Goal: Task Accomplishment & Management: Manage account settings

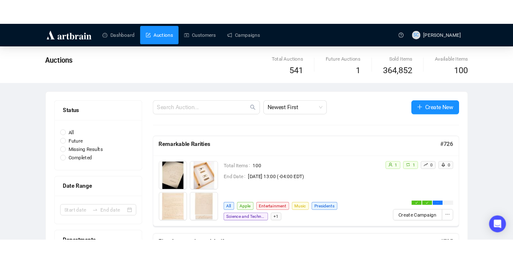
scroll to position [5, 0]
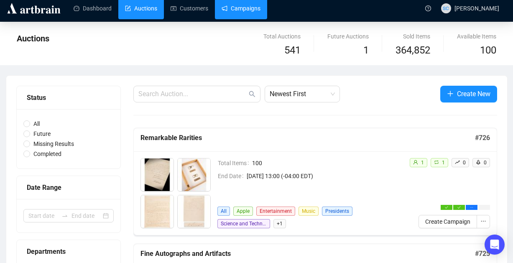
click at [240, 10] on link "Campaigns" at bounding box center [241, 8] width 39 height 22
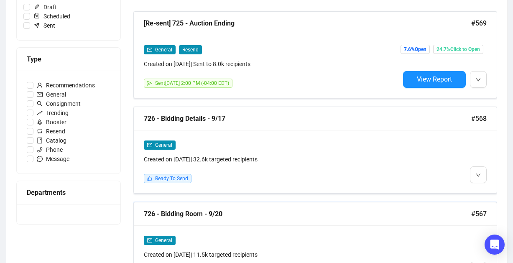
scroll to position [224, 0]
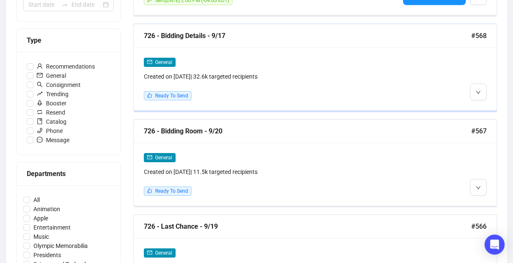
click at [339, 59] on div "General" at bounding box center [272, 62] width 256 height 10
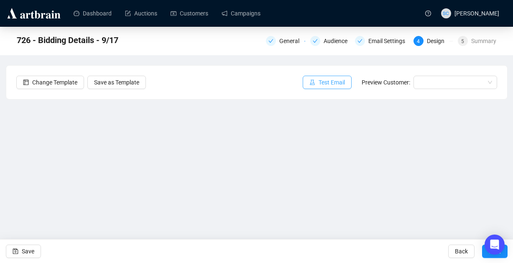
click at [325, 82] on span "Test Email" at bounding box center [332, 82] width 26 height 9
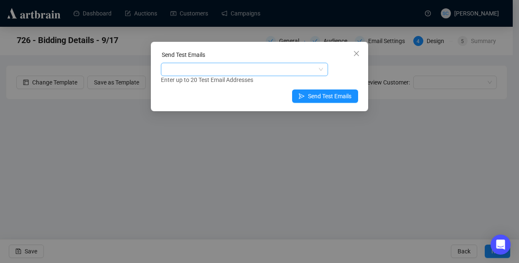
click at [249, 71] on div at bounding box center [240, 70] width 155 height 12
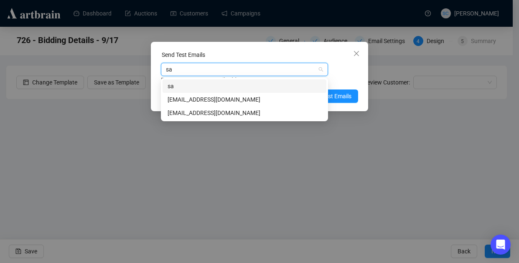
type input "sar"
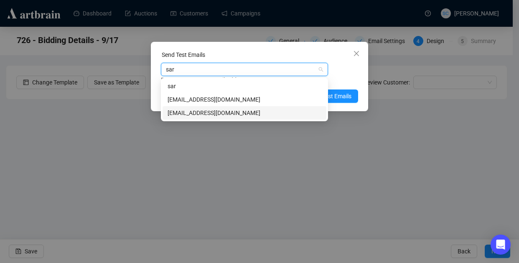
click at [216, 116] on div "[EMAIL_ADDRESS][DOMAIN_NAME]" at bounding box center [245, 112] width 154 height 9
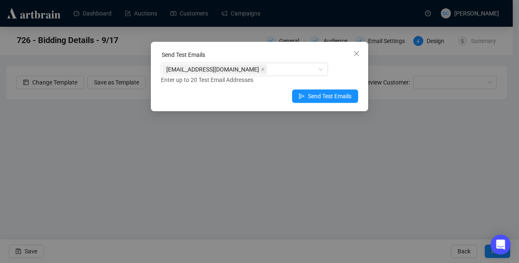
click at [346, 67] on div "[EMAIL_ADDRESS][DOMAIN_NAME] Enter up to 20 Test Email Addresses" at bounding box center [259, 74] width 197 height 22
click at [341, 96] on span "Send Test Emails" at bounding box center [329, 96] width 43 height 9
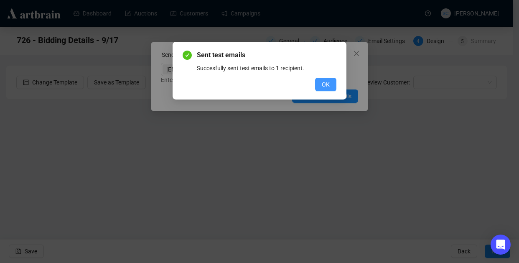
click at [329, 81] on span "OK" at bounding box center [326, 84] width 8 height 9
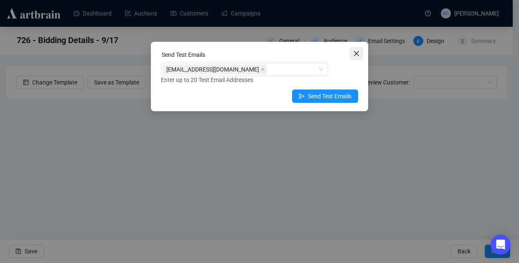
click at [359, 54] on icon "close" at bounding box center [356, 53] width 7 height 7
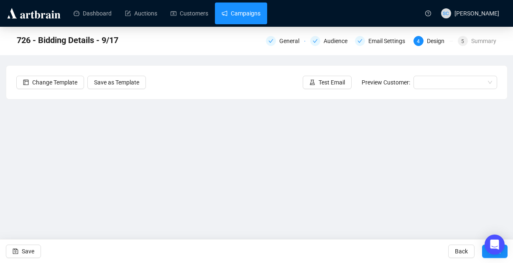
click at [260, 15] on link "Campaigns" at bounding box center [241, 14] width 39 height 22
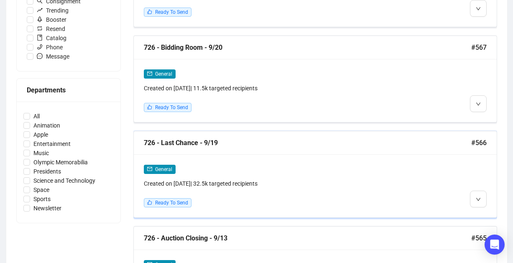
scroll to position [323, 0]
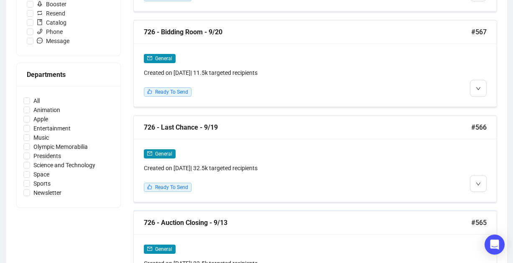
click at [294, 217] on div "726 - Auction Closing - 9/13" at bounding box center [307, 222] width 327 height 10
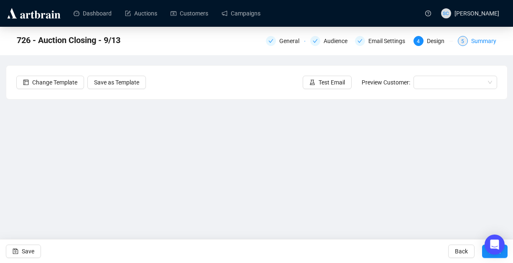
click at [483, 43] on div "Summary" at bounding box center [483, 41] width 25 height 10
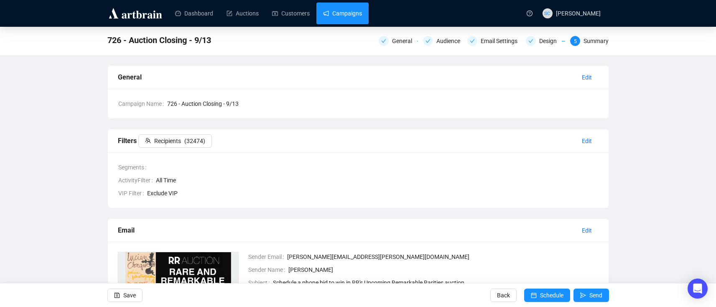
click at [340, 15] on link "Campaigns" at bounding box center [342, 14] width 39 height 22
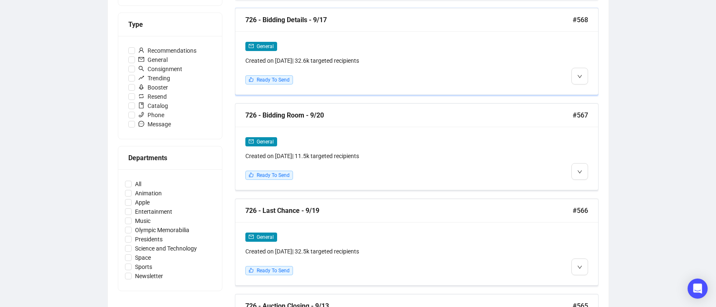
click at [408, 53] on div "General Created on [DATE] | 32.6k targeted recipients" at bounding box center [373, 53] width 256 height 24
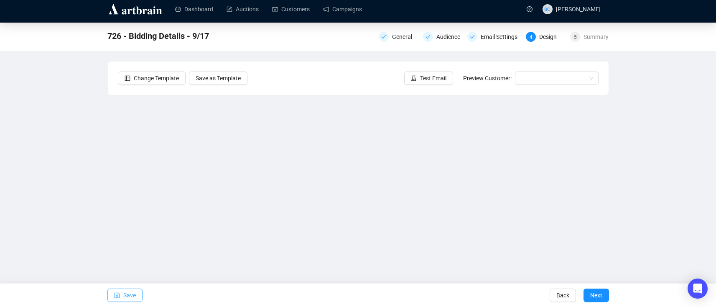
click at [125, 255] on span "Save" at bounding box center [129, 294] width 13 height 23
click at [118, 255] on icon "save" at bounding box center [117, 295] width 6 height 6
click at [436, 79] on span "Test Email" at bounding box center [433, 78] width 26 height 9
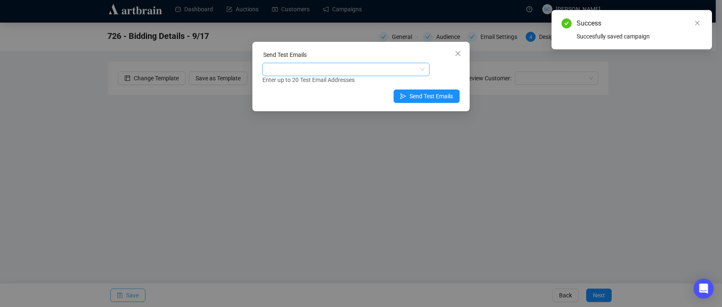
click at [380, 72] on div at bounding box center [341, 70] width 155 height 12
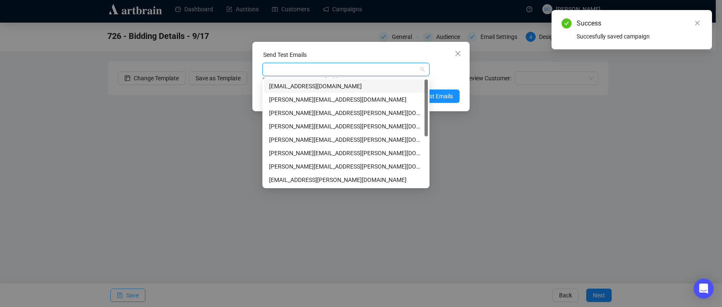
type input "s"
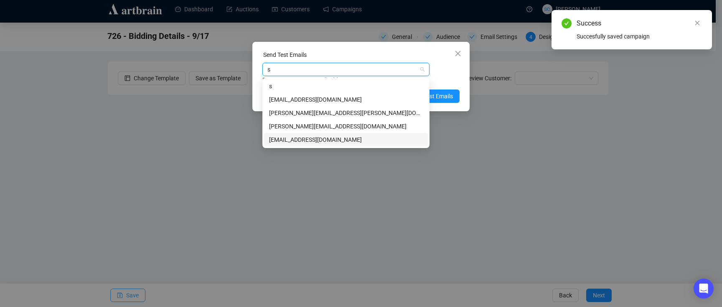
click at [378, 140] on div "[EMAIL_ADDRESS][DOMAIN_NAME]" at bounding box center [346, 139] width 154 height 9
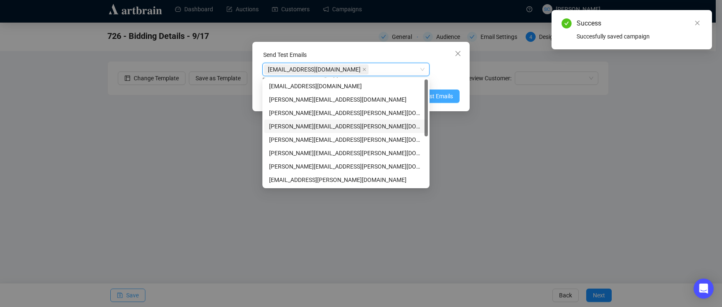
click at [454, 95] on button "Send Test Emails" at bounding box center [427, 95] width 66 height 13
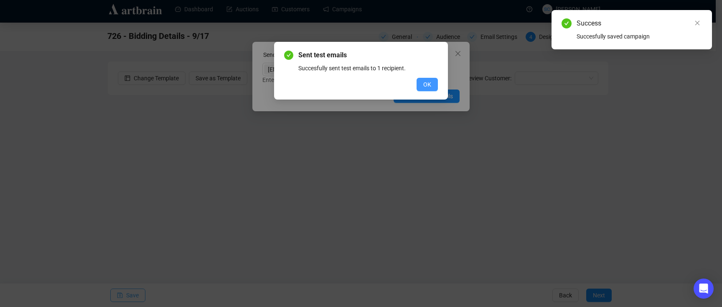
click at [433, 81] on button "OK" at bounding box center [427, 84] width 21 height 13
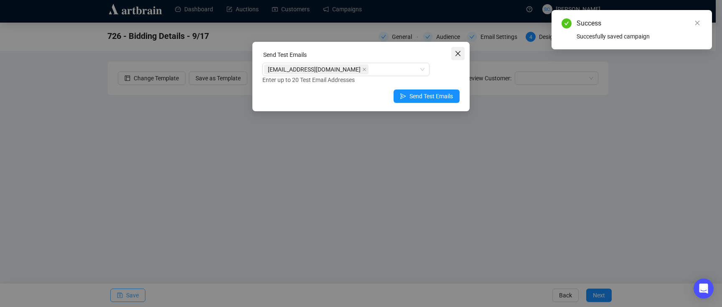
click at [461, 54] on icon "close" at bounding box center [458, 53] width 7 height 7
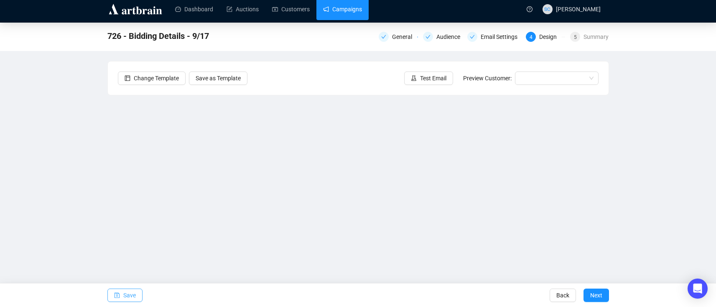
click at [362, 9] on link "Campaigns" at bounding box center [342, 9] width 39 height 22
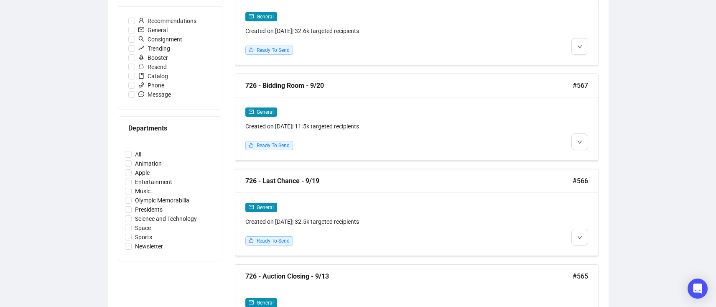
scroll to position [275, 0]
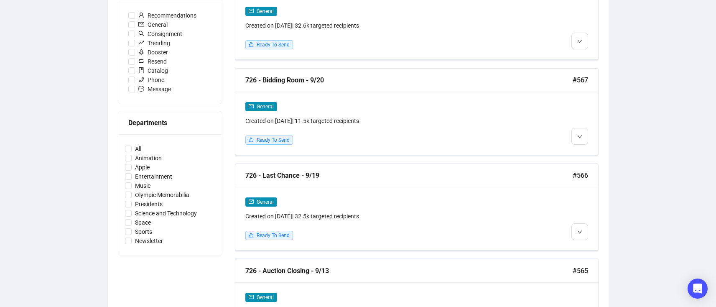
click at [370, 255] on div "726 - Auction Closing - 9/13 #565" at bounding box center [416, 270] width 363 height 23
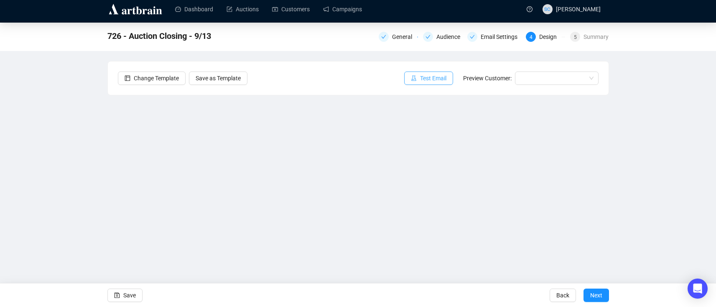
click at [432, 78] on span "Test Email" at bounding box center [433, 78] width 26 height 9
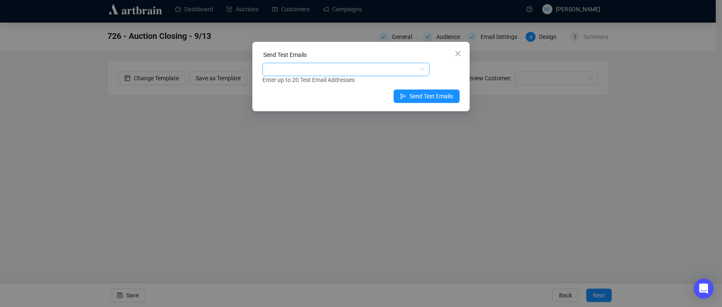
click at [393, 71] on div at bounding box center [341, 70] width 155 height 12
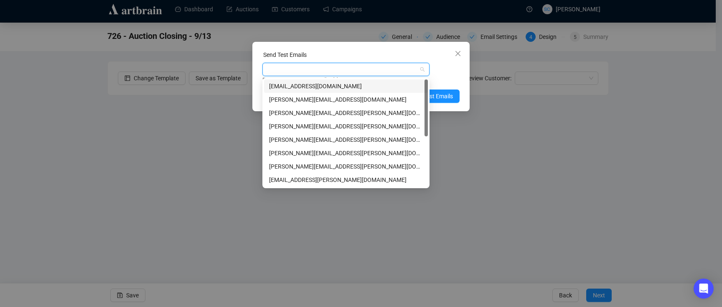
type input "s"
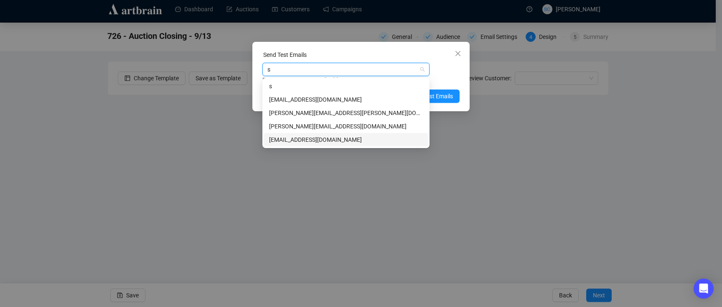
click at [355, 138] on div "[EMAIL_ADDRESS][DOMAIN_NAME]" at bounding box center [346, 139] width 154 height 9
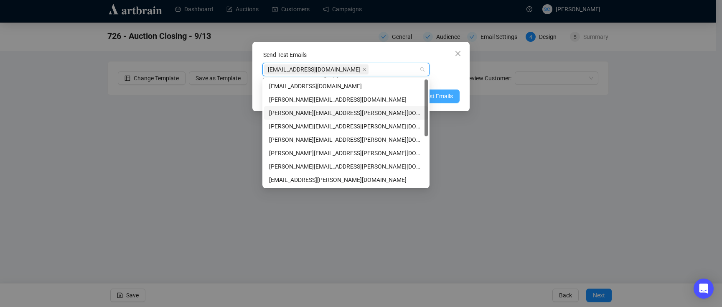
click at [439, 94] on span "Send Test Emails" at bounding box center [431, 96] width 43 height 9
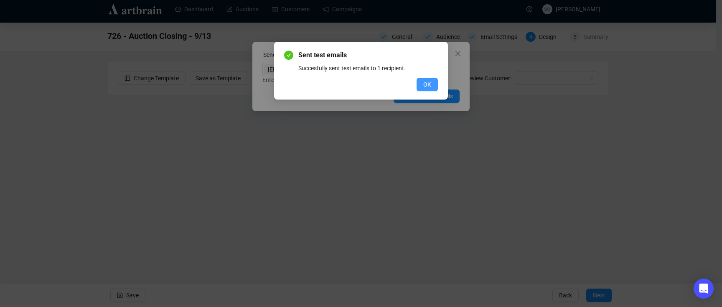
click at [426, 81] on span "OK" at bounding box center [428, 84] width 8 height 9
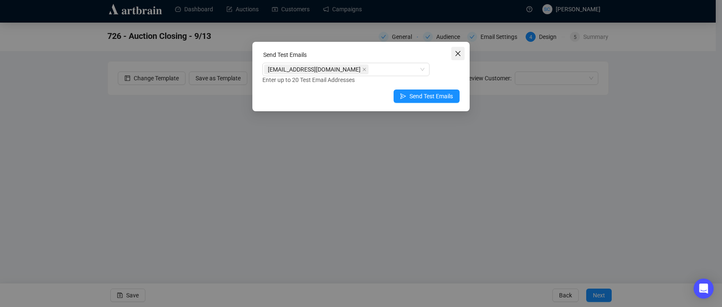
click at [463, 57] on button "Close" at bounding box center [458, 53] width 13 height 13
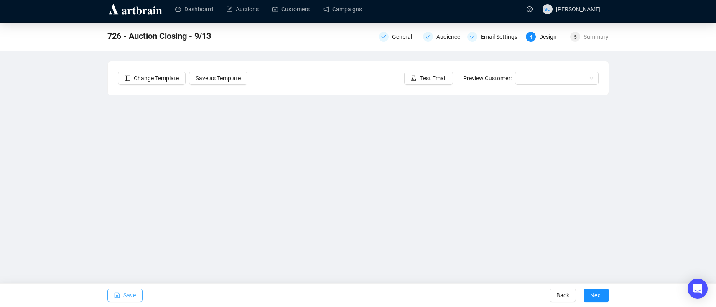
click at [122, 255] on button "Save" at bounding box center [124, 294] width 35 height 13
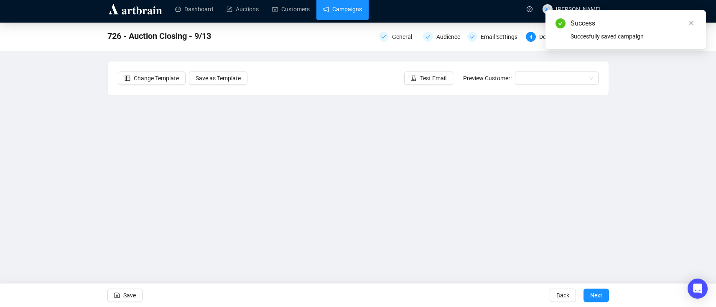
click at [339, 7] on link "Campaigns" at bounding box center [342, 9] width 39 height 22
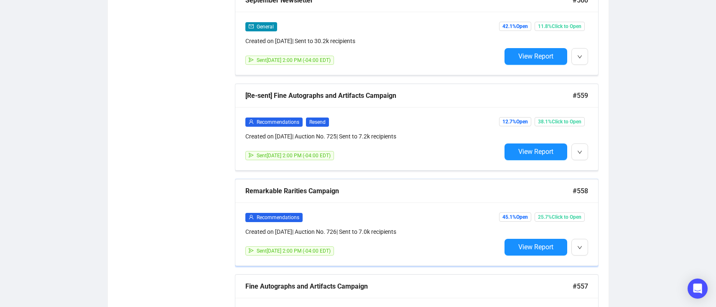
scroll to position [1033, 0]
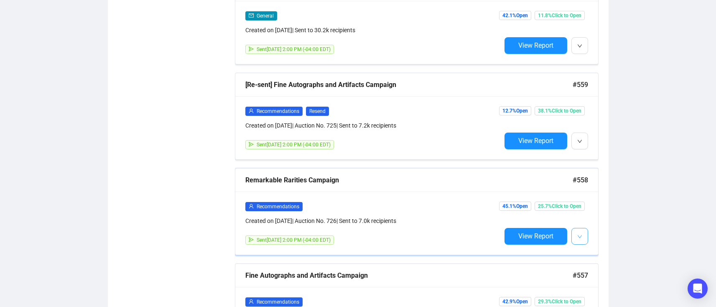
click at [587, 233] on button "button" at bounding box center [580, 236] width 17 height 17
click at [546, 232] on span "View Report" at bounding box center [535, 236] width 35 height 8
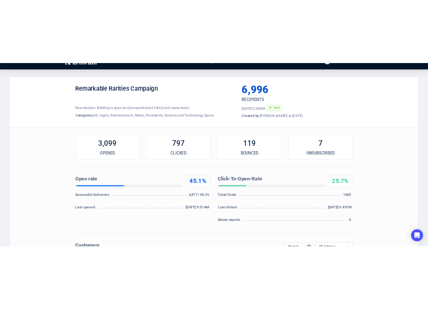
scroll to position [202, 0]
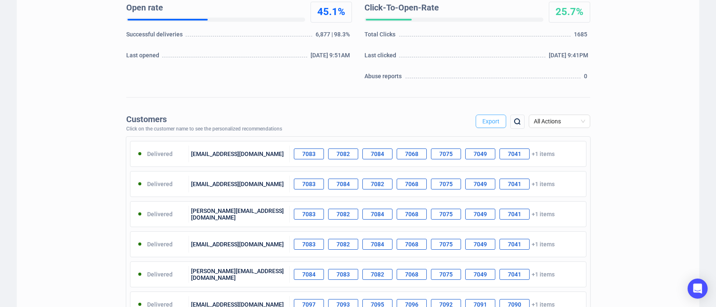
click at [485, 118] on span "Export" at bounding box center [490, 121] width 17 height 7
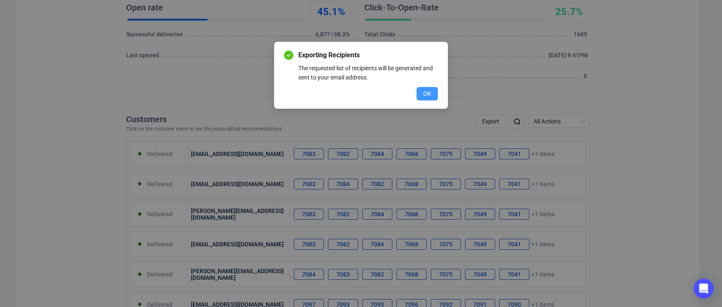
click at [417, 92] on button "OK" at bounding box center [427, 93] width 21 height 13
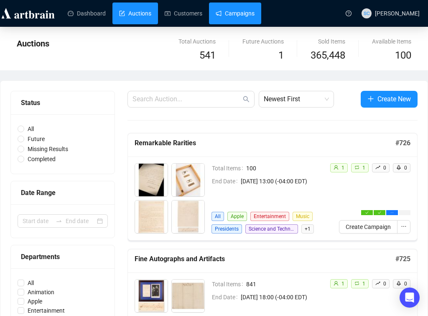
click at [248, 8] on link "Campaigns" at bounding box center [235, 14] width 39 height 22
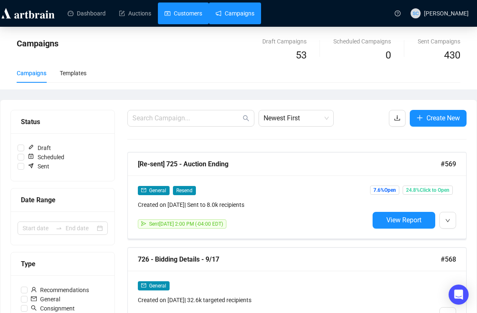
click at [191, 10] on link "Customers" at bounding box center [184, 14] width 38 height 22
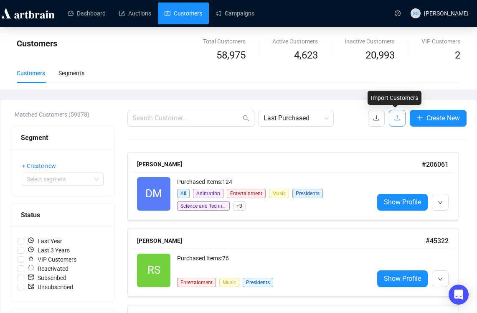
click at [391, 116] on button "button" at bounding box center [397, 118] width 17 height 17
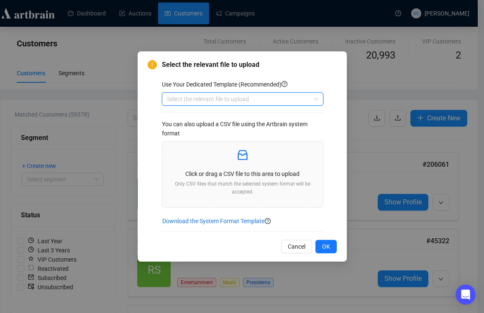
click at [207, 97] on input "search" at bounding box center [239, 99] width 144 height 13
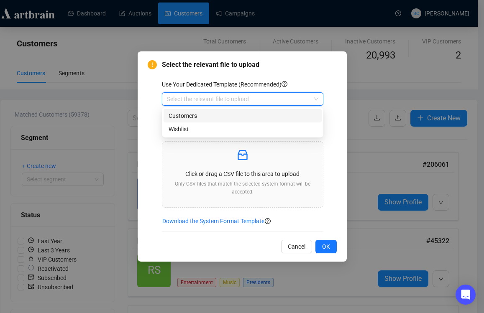
click at [207, 115] on div "Customers" at bounding box center [242, 115] width 148 height 9
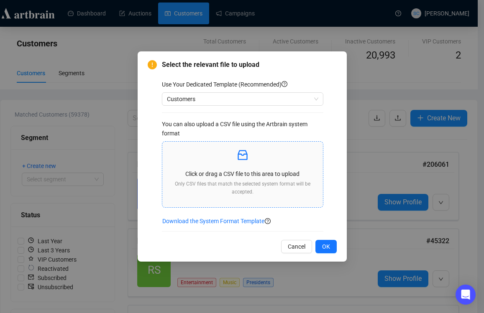
click at [233, 161] on p at bounding box center [242, 155] width 147 height 14
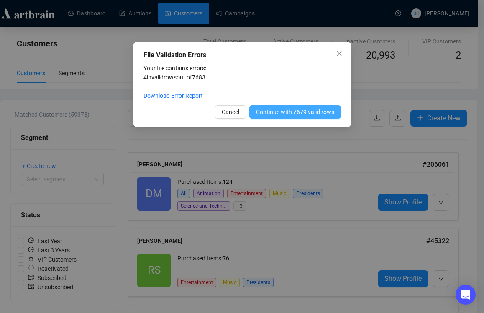
click at [289, 111] on span "Continue with 7679 valid rows" at bounding box center [295, 111] width 78 height 9
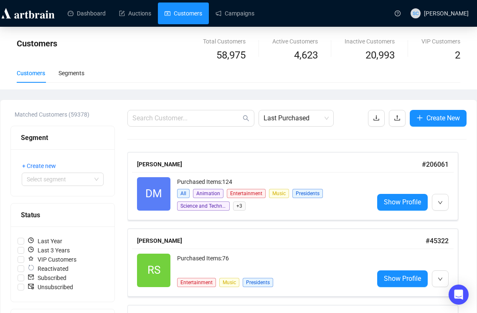
click at [182, 10] on link "Customers" at bounding box center [184, 14] width 38 height 22
click at [394, 117] on icon "upload" at bounding box center [397, 118] width 7 height 7
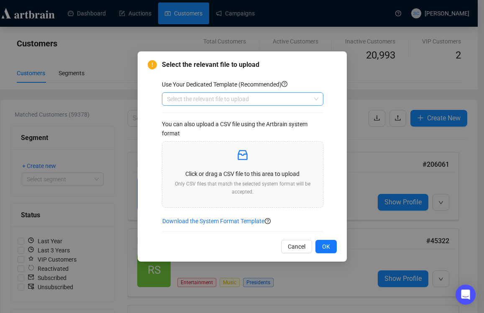
click at [210, 99] on input "search" at bounding box center [239, 99] width 144 height 13
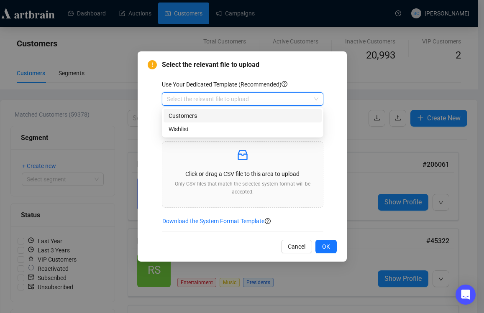
click at [208, 117] on div "Customers" at bounding box center [242, 115] width 148 height 9
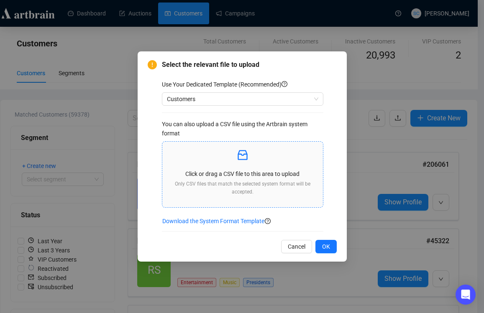
click at [231, 158] on p at bounding box center [242, 155] width 147 height 14
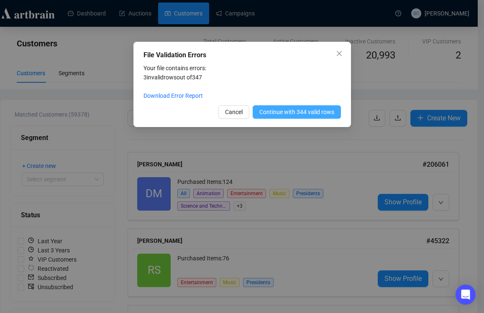
click at [296, 110] on span "Continue with 344 valid rows" at bounding box center [296, 111] width 75 height 9
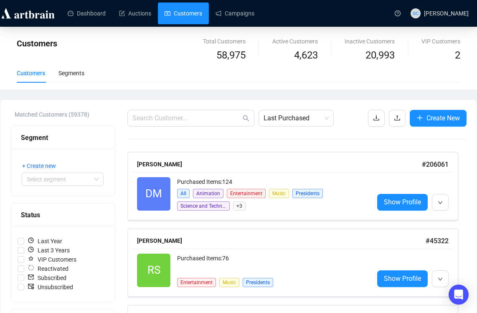
click at [191, 10] on link "Customers" at bounding box center [184, 14] width 38 height 22
click at [396, 116] on icon "upload" at bounding box center [397, 117] width 5 height 5
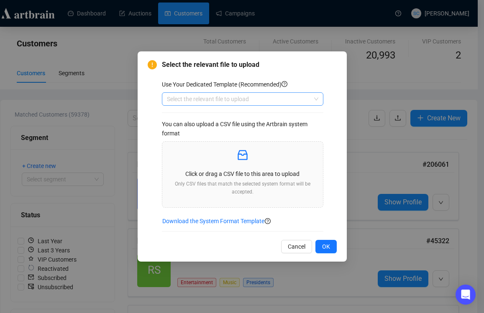
click at [241, 93] on input "search" at bounding box center [239, 99] width 144 height 13
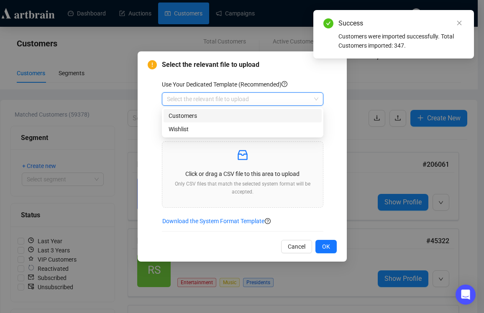
click at [224, 118] on div "Customers" at bounding box center [242, 115] width 148 height 9
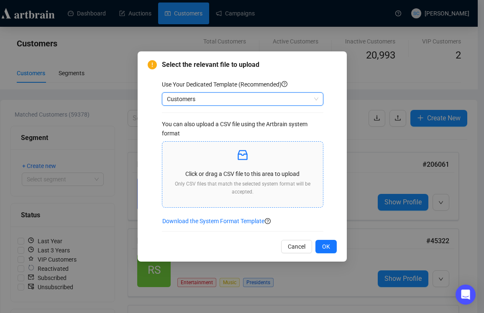
click at [244, 153] on icon "inbox" at bounding box center [242, 154] width 13 height 13
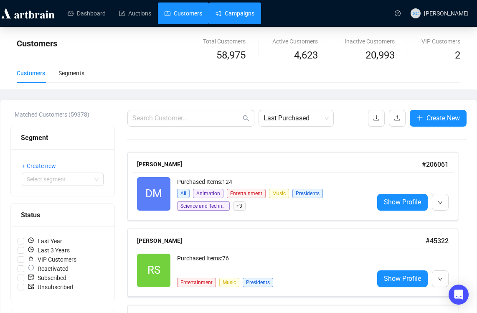
click at [251, 17] on link "Campaigns" at bounding box center [235, 14] width 39 height 22
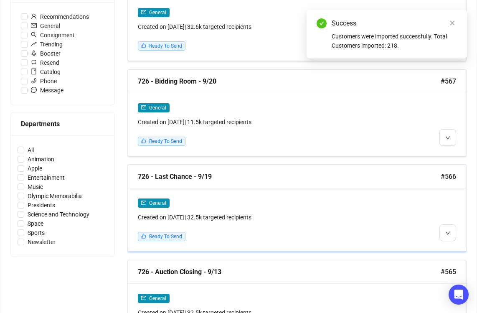
scroll to position [289, 0]
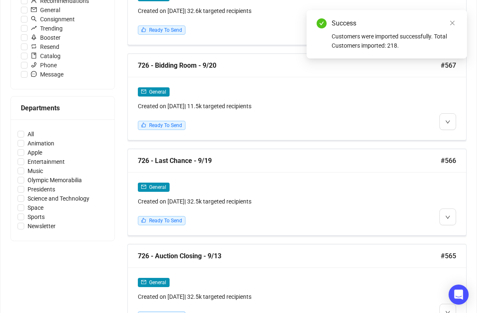
click at [222, 258] on div "726 - Auction Closing - 9/13" at bounding box center [289, 256] width 303 height 10
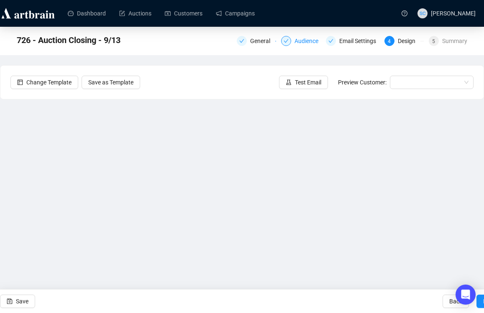
click at [309, 38] on div "Audience" at bounding box center [308, 41] width 29 height 10
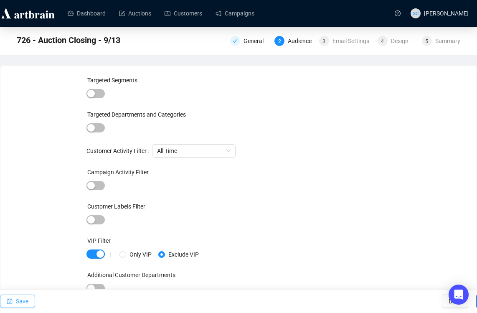
click at [24, 304] on span "Save" at bounding box center [22, 301] width 13 height 23
click at [16, 302] on span "Save" at bounding box center [22, 301] width 13 height 23
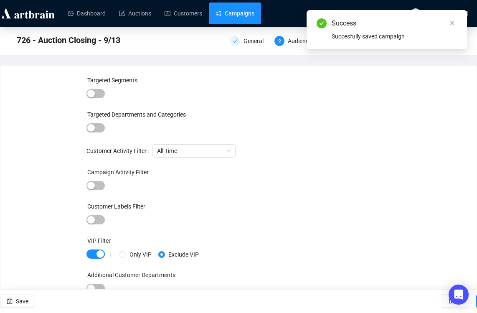
click at [254, 8] on link "Campaigns" at bounding box center [235, 14] width 39 height 22
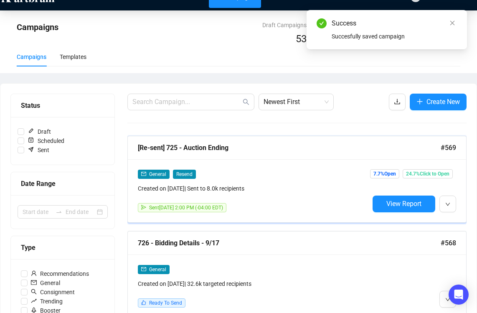
scroll to position [25, 0]
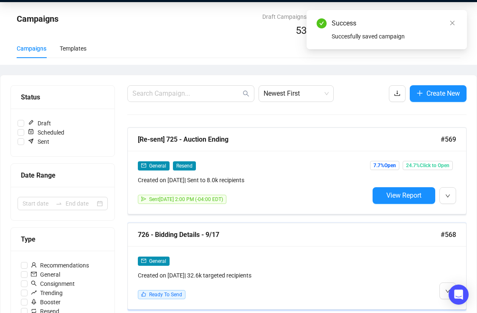
click at [282, 244] on div "726 - Bidding Details - 9/17 #568" at bounding box center [297, 234] width 339 height 23
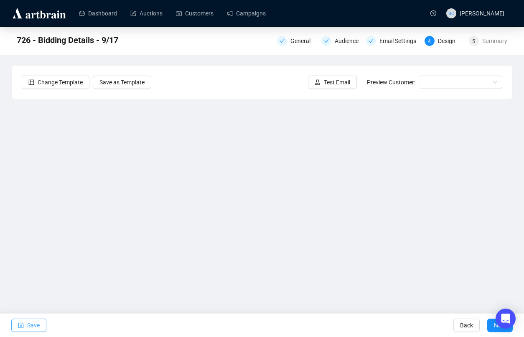
click at [41, 315] on button "Save" at bounding box center [28, 325] width 35 height 13
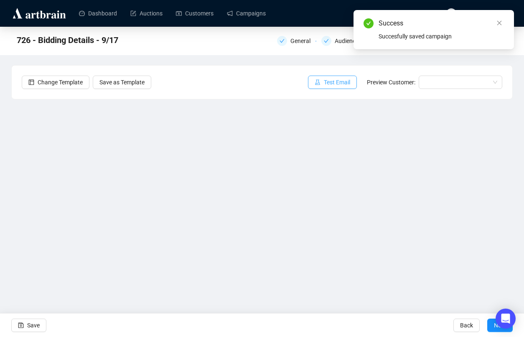
click at [344, 79] on span "Test Email" at bounding box center [337, 82] width 26 height 9
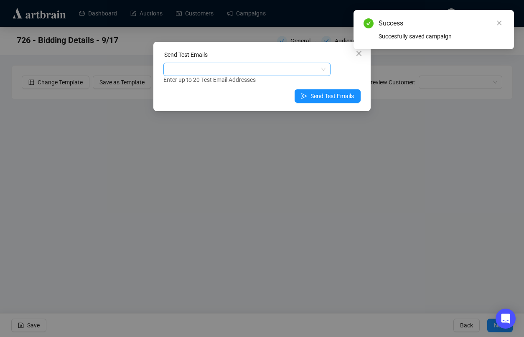
click at [293, 66] on div at bounding box center [242, 70] width 155 height 12
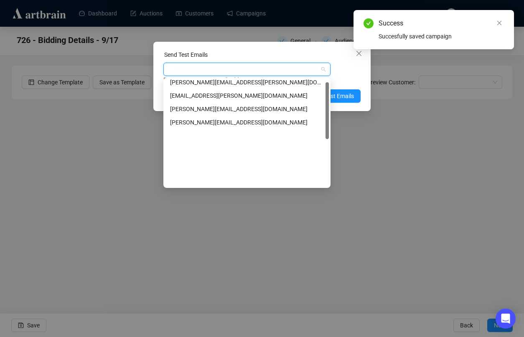
scroll to position [94, 0]
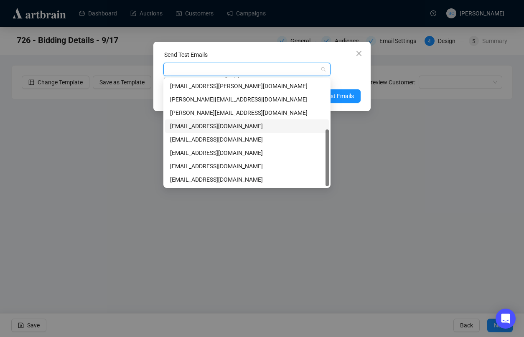
click at [234, 128] on div "[EMAIL_ADDRESS][DOMAIN_NAME]" at bounding box center [247, 126] width 154 height 9
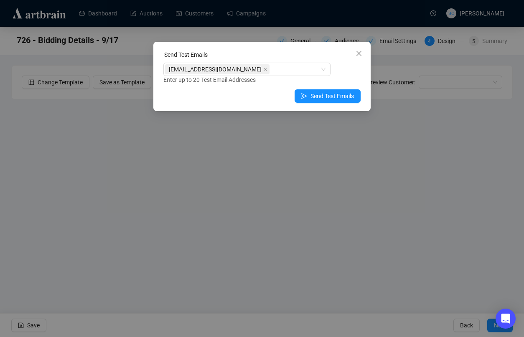
click at [342, 80] on div "Enter up to 20 Test Email Addresses" at bounding box center [261, 80] width 197 height 10
click at [324, 95] on span "Send Test Emails" at bounding box center [332, 96] width 43 height 9
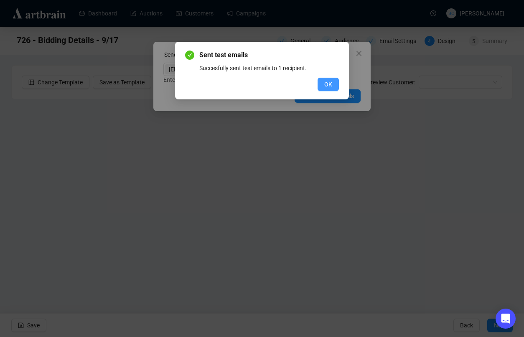
click at [325, 82] on span "OK" at bounding box center [328, 84] width 8 height 9
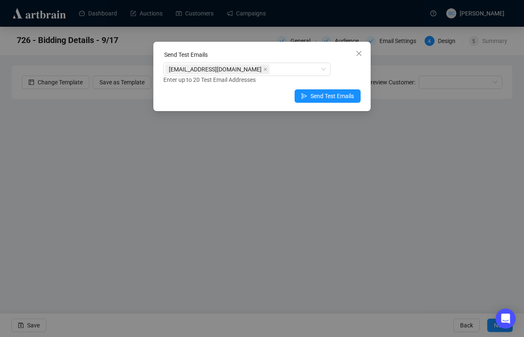
click at [44, 315] on div "Send Test Emails [EMAIL_ADDRESS][DOMAIN_NAME] Enter up to 20 Test Email Address…" at bounding box center [262, 168] width 524 height 337
